Goal: Transaction & Acquisition: Purchase product/service

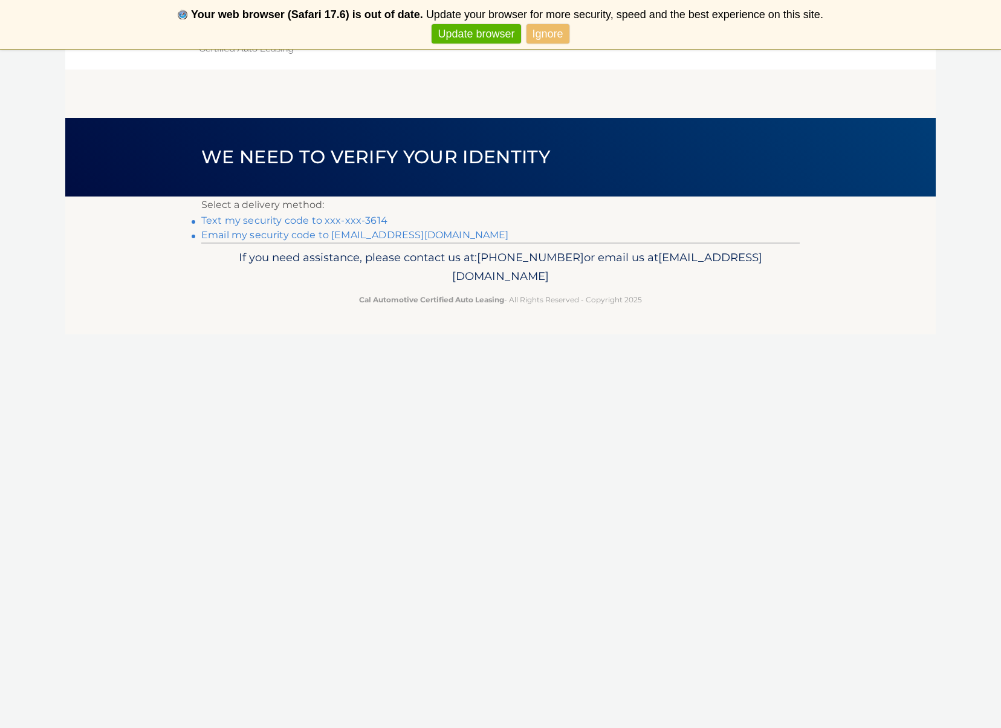
click at [376, 222] on link "Text my security code to xxx-xxx-3614" at bounding box center [294, 220] width 186 height 11
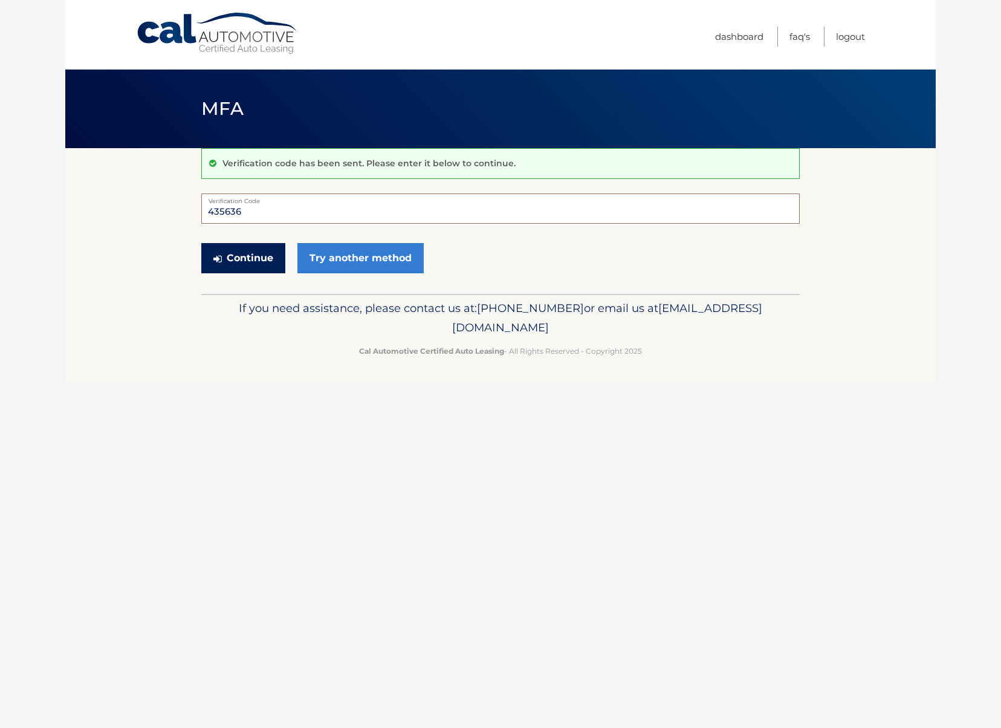
type input "435636"
click at [282, 255] on button "Continue" at bounding box center [243, 258] width 84 height 30
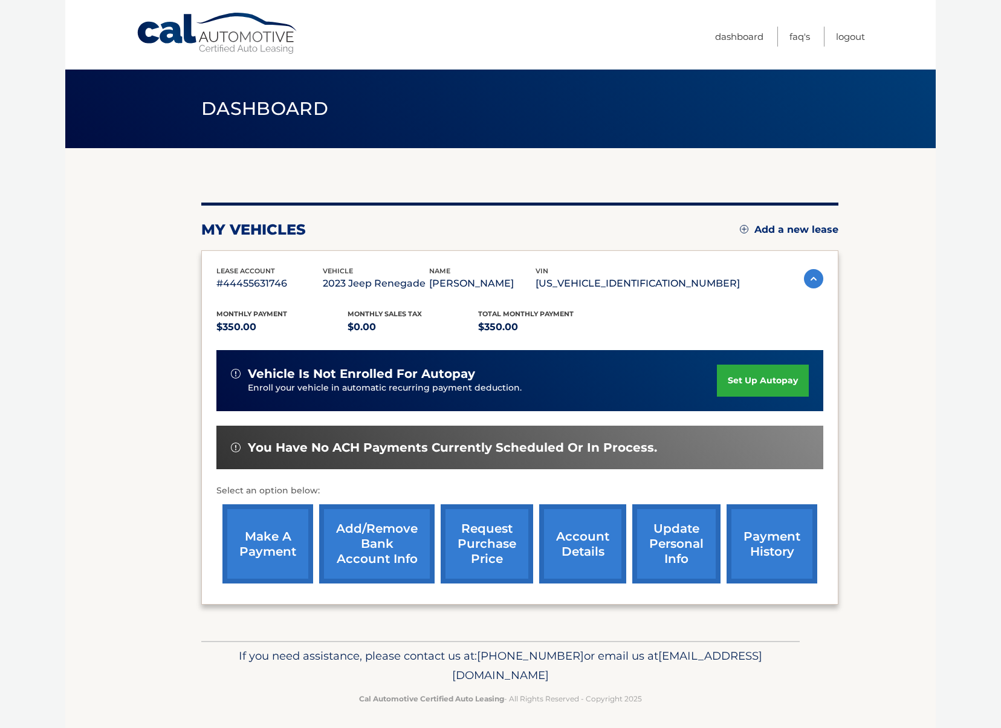
click at [271, 557] on link "make a payment" at bounding box center [268, 543] width 91 height 79
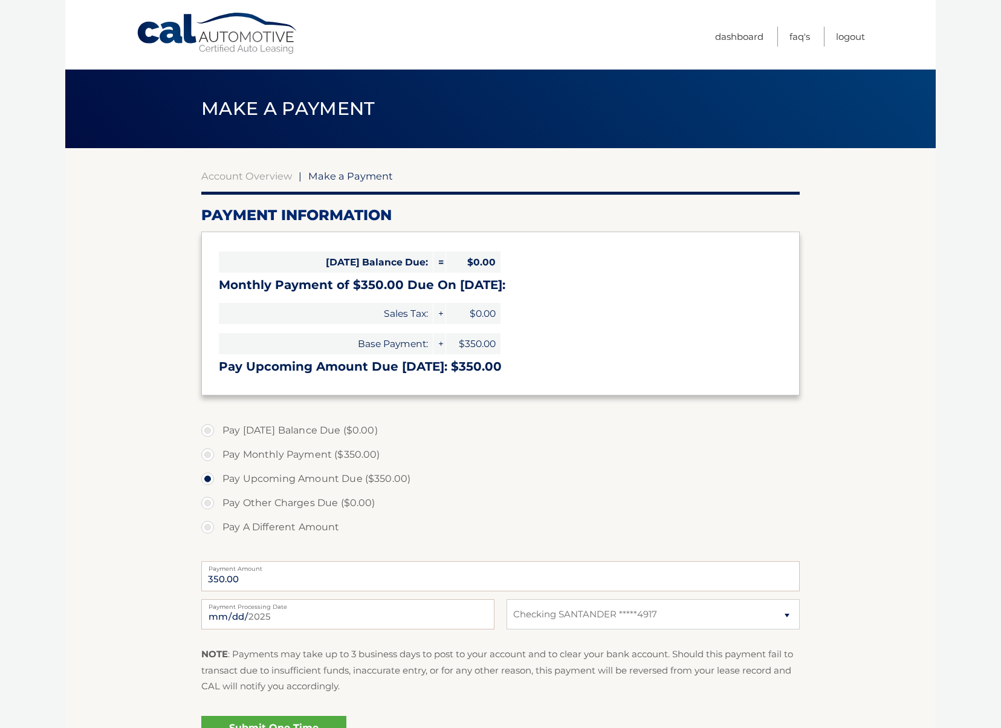
select select "Yjc5MGRlNjQtZDk3YS00YjNmLTg5NmUtNzFlNDBhNzNhNjgy"
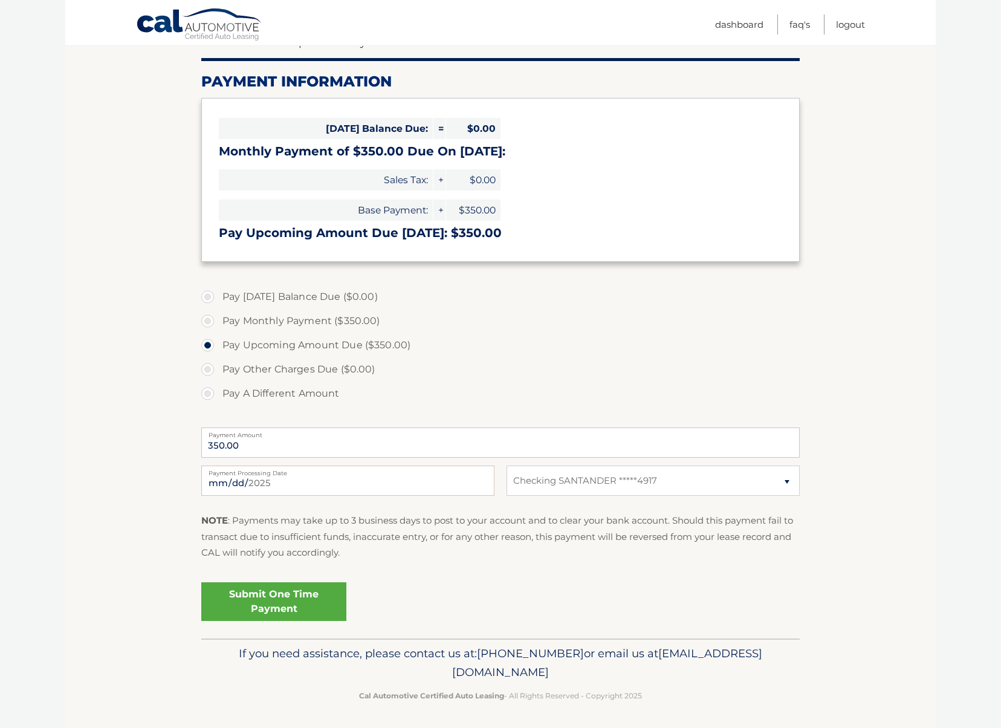
scroll to position [133, 0]
click at [285, 602] on link "Submit One Time Payment" at bounding box center [273, 602] width 145 height 39
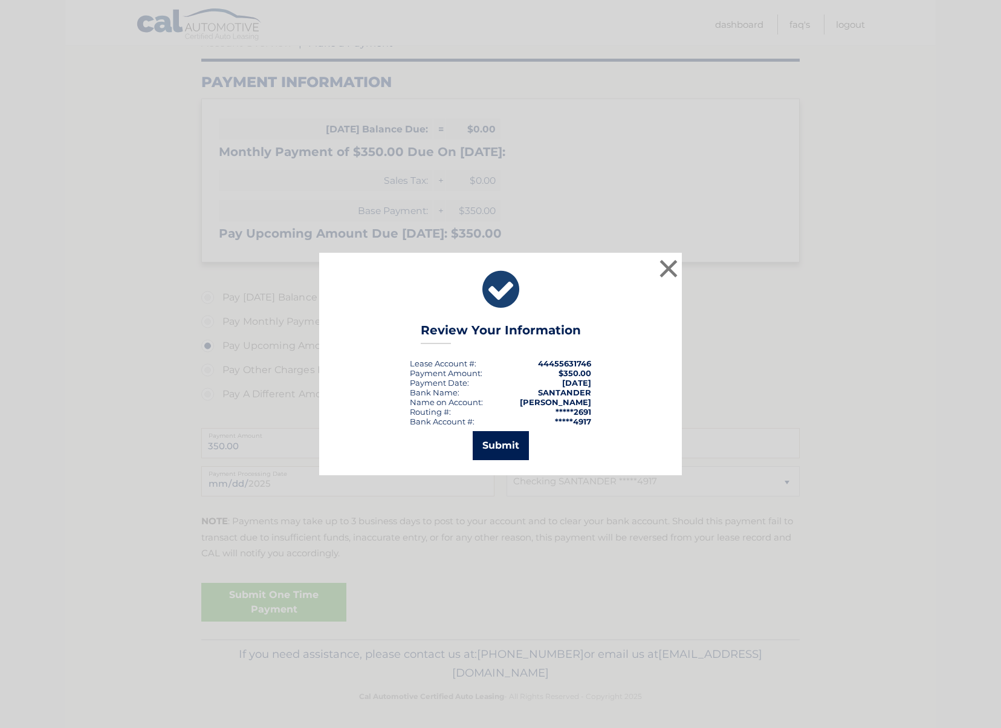
click at [484, 454] on button "Submit" at bounding box center [501, 445] width 56 height 29
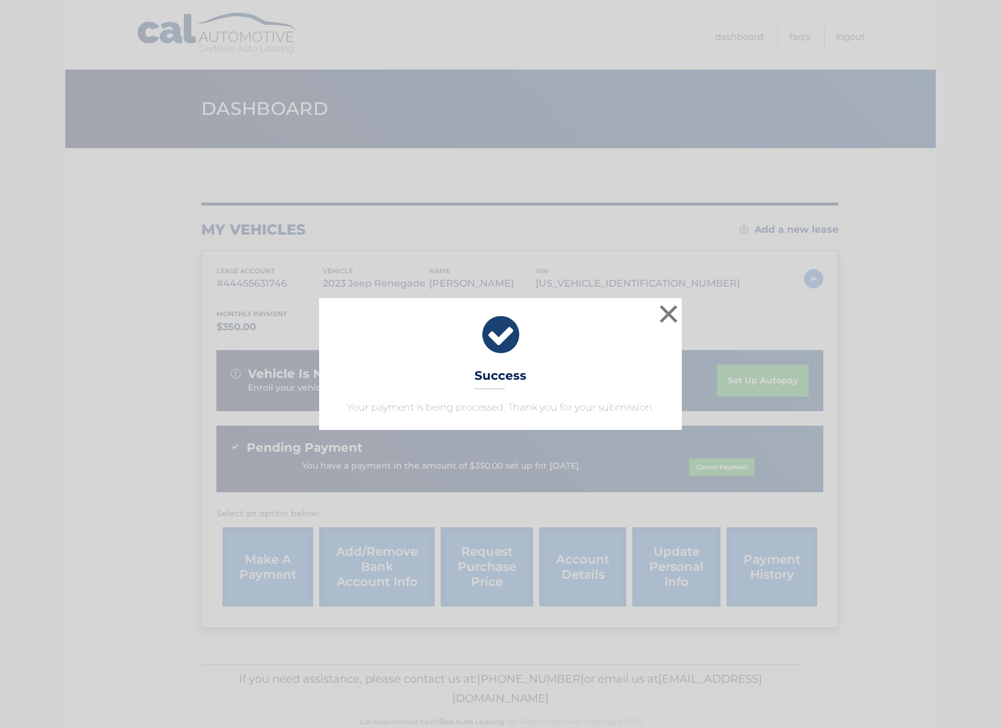
click at [670, 323] on button "×" at bounding box center [669, 314] width 24 height 24
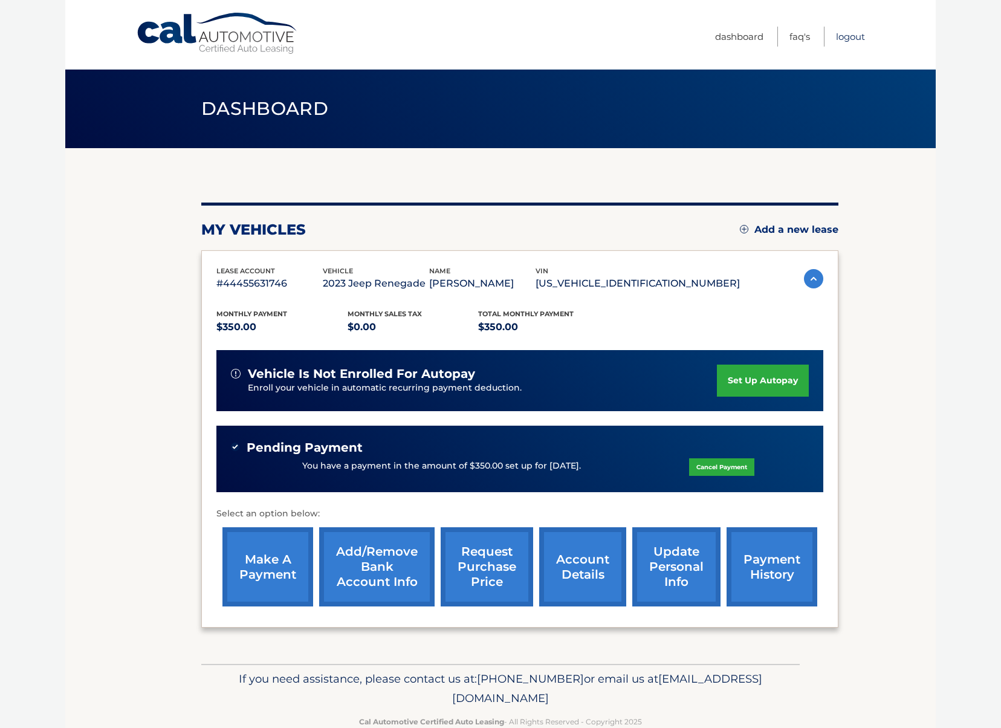
click at [842, 40] on link "Logout" at bounding box center [850, 37] width 29 height 20
